Goal: Transaction & Acquisition: Purchase product/service

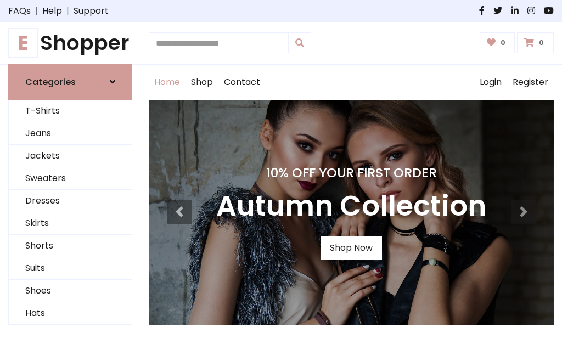
click at [281, 181] on h4 "10% Off Your First Order" at bounding box center [351, 172] width 270 height 15
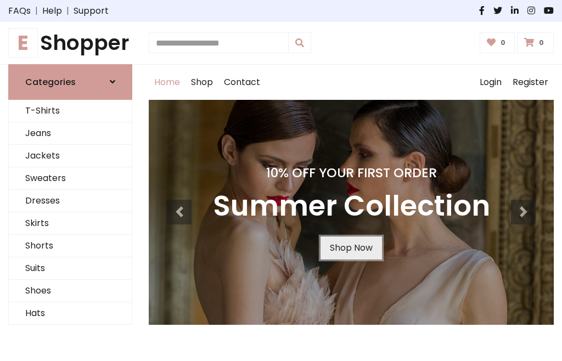
click at [351, 248] on link "Shop Now" at bounding box center [351, 248] width 61 height 23
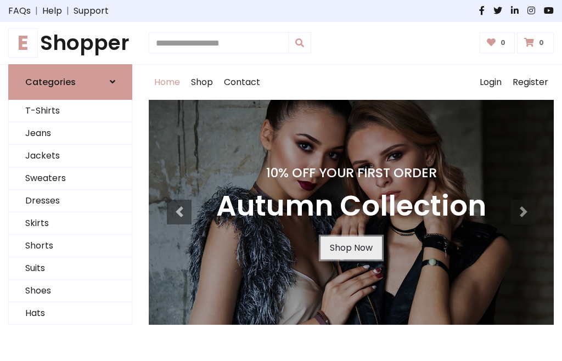
click at [351, 248] on link "Shop Now" at bounding box center [351, 248] width 61 height 23
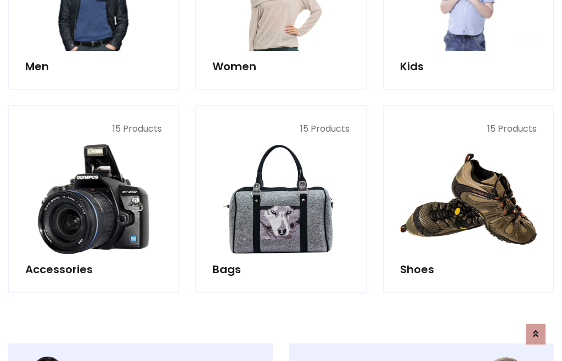
scroll to position [1095, 0]
